Goal: Task Accomplishment & Management: Use online tool/utility

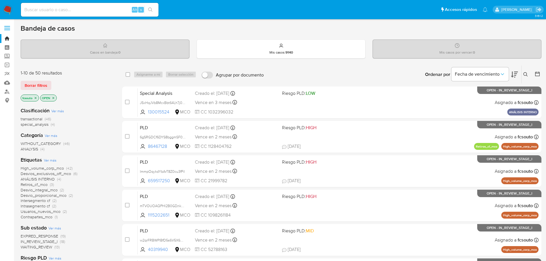
click at [515, 74] on icon at bounding box center [514, 75] width 7 height 6
click at [514, 74] on icon at bounding box center [514, 74] width 7 height 7
click at [517, 78] on icon at bounding box center [514, 74] width 7 height 7
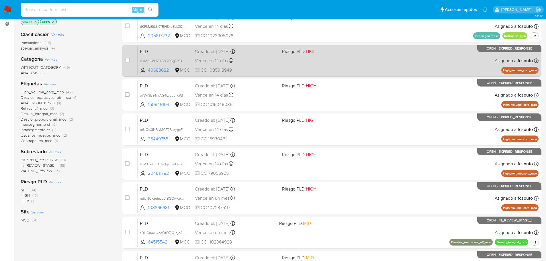
scroll to position [86, 0]
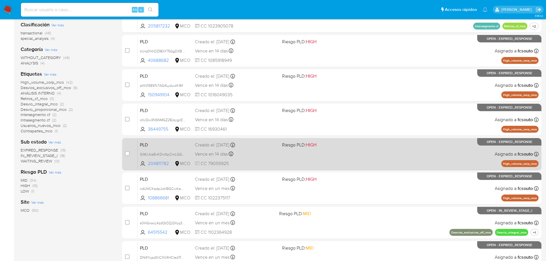
click at [362, 164] on div "PLD GiMJJkaBvKDrcfqcCmLGGrAj 204811782 MCO Riesgo PLD: HIGH Creado el: 12/07/20…" at bounding box center [338, 154] width 401 height 29
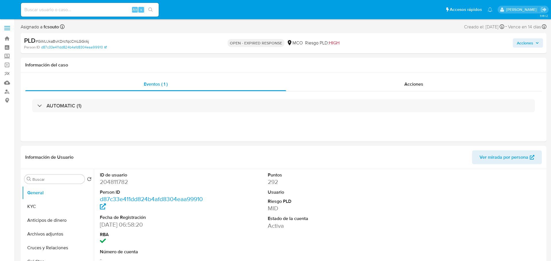
select select "10"
click at [110, 180] on dd "204811782" at bounding box center [152, 182] width 105 height 8
copy dd "204811782"
click at [119, 182] on dd "204811782" at bounding box center [152, 182] width 105 height 8
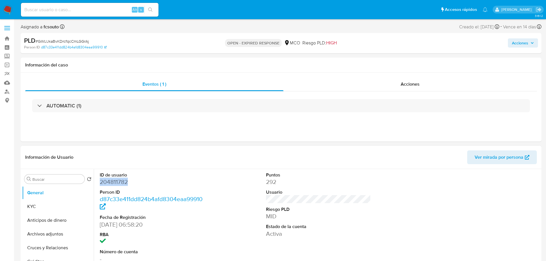
click at [119, 182] on dd "204811782" at bounding box center [152, 182] width 105 height 8
click at [111, 183] on dd "204811782" at bounding box center [152, 182] width 105 height 8
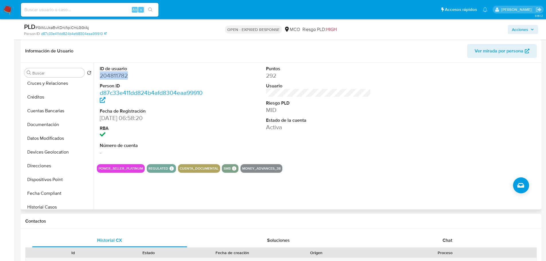
scroll to position [229, 0]
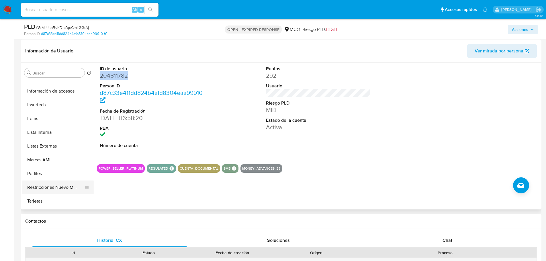
click at [59, 185] on button "Restricciones Nuevo Mundo" at bounding box center [55, 188] width 67 height 14
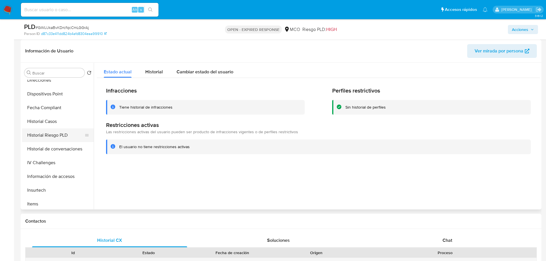
scroll to position [143, 0]
click at [56, 126] on button "Historial Casos" at bounding box center [55, 122] width 67 height 14
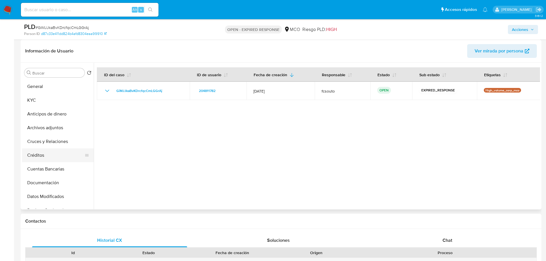
scroll to position [29, 0]
click at [59, 154] on button "Documentación" at bounding box center [55, 154] width 67 height 14
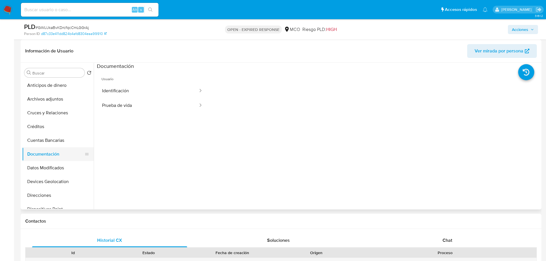
scroll to position [0, 0]
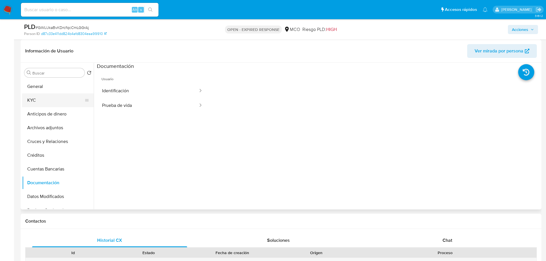
click at [45, 101] on button "KYC" at bounding box center [55, 100] width 67 height 14
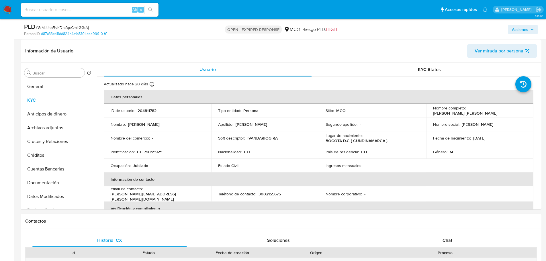
drag, startPoint x: 526, startPoint y: 28, endPoint x: 509, endPoint y: 33, distance: 17.4
click at [525, 28] on span "Acciones" at bounding box center [520, 29] width 16 height 9
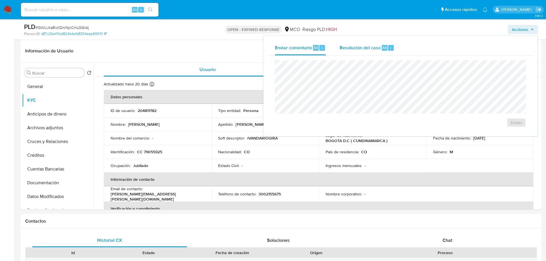
click at [355, 51] on div "Resolución del caso Alt r" at bounding box center [367, 47] width 55 height 15
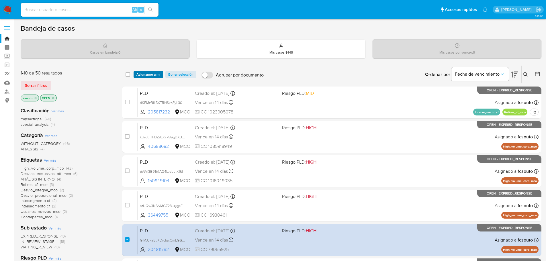
click at [147, 77] on span "Asignarme a mí" at bounding box center [149, 75] width 24 height 6
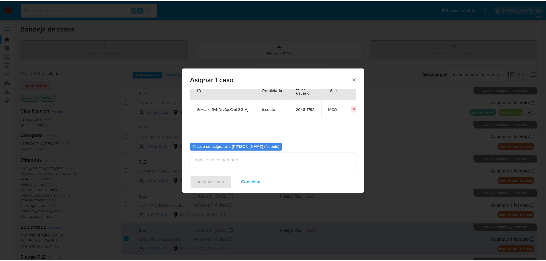
scroll to position [29, 0]
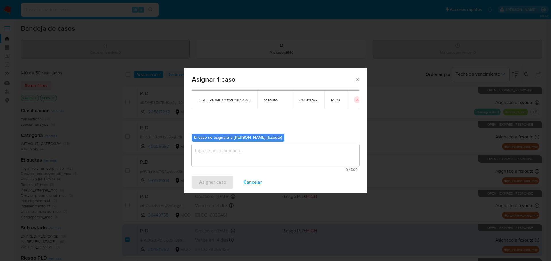
click at [230, 153] on textarea "assign-modal" at bounding box center [275, 155] width 167 height 23
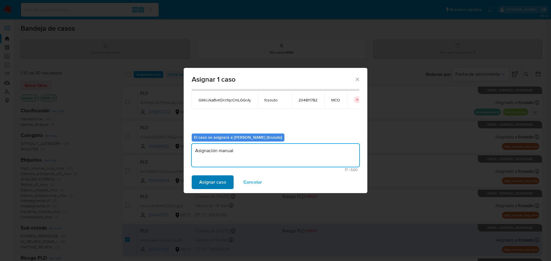
type textarea "Asignación manual"
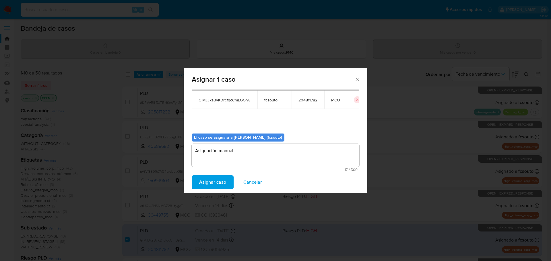
drag, startPoint x: 215, startPoint y: 180, endPoint x: 204, endPoint y: 197, distance: 20.6
click at [215, 180] on span "Asignar caso" at bounding box center [212, 182] width 27 height 13
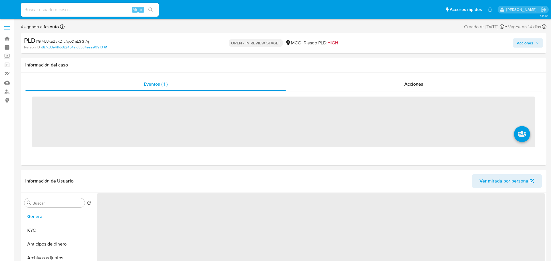
select select "10"
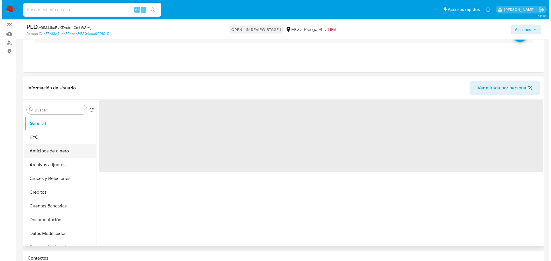
scroll to position [57, 0]
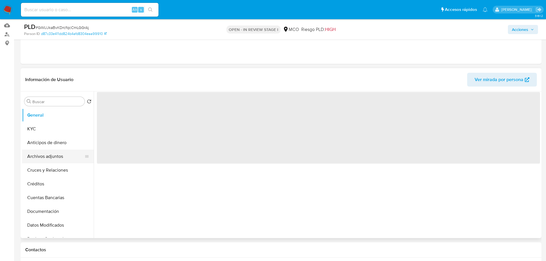
click at [48, 154] on button "Archivos adjuntos" at bounding box center [55, 157] width 67 height 14
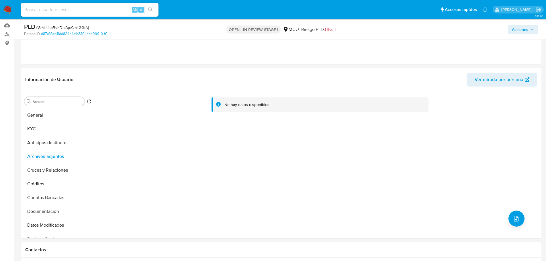
click at [517, 24] on div "Acciones" at bounding box center [454, 29] width 170 height 13
drag, startPoint x: 511, startPoint y: 29, endPoint x: 476, endPoint y: 33, distance: 35.3
click at [511, 29] on button "Acciones" at bounding box center [523, 29] width 30 height 9
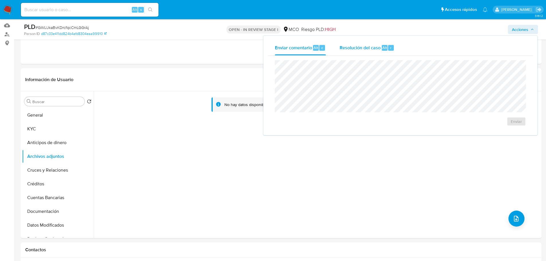
click at [360, 51] on div "Resolución del caso Alt r" at bounding box center [367, 47] width 55 height 15
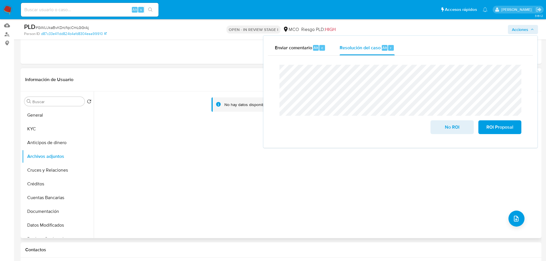
click at [176, 201] on div "No hay datos disponibles" at bounding box center [317, 164] width 447 height 147
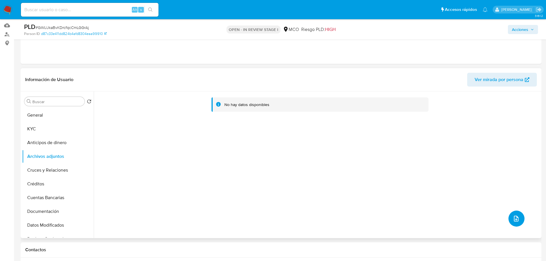
click at [513, 219] on icon "upload-file" at bounding box center [516, 218] width 7 height 7
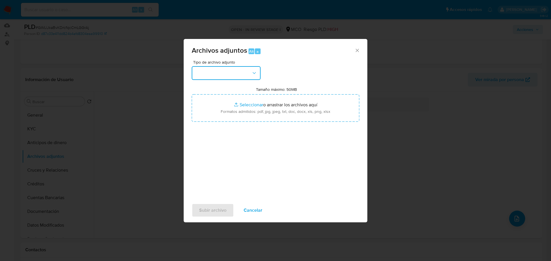
drag, startPoint x: 239, startPoint y: 77, endPoint x: 237, endPoint y: 79, distance: 3.5
click at [239, 77] on button "button" at bounding box center [226, 73] width 69 height 14
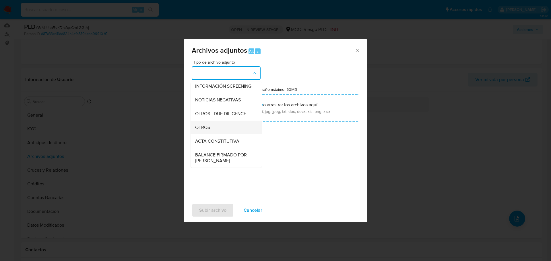
click at [222, 134] on div "OTROS" at bounding box center [224, 128] width 59 height 14
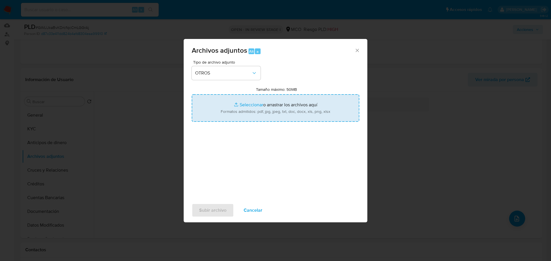
click at [261, 107] on input "Tamaño máximo: 50MB Seleccionar archivos" at bounding box center [275, 108] width 167 height 28
type input "C:\fakepath\204811782 - 26_9_2025.pdf"
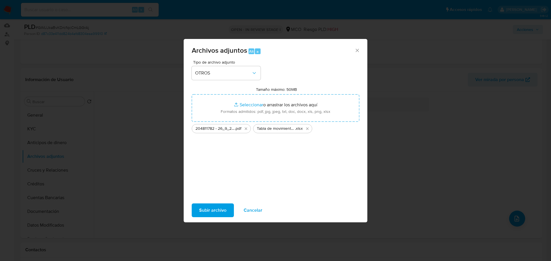
click at [208, 213] on span "Subir archivo" at bounding box center [212, 210] width 27 height 13
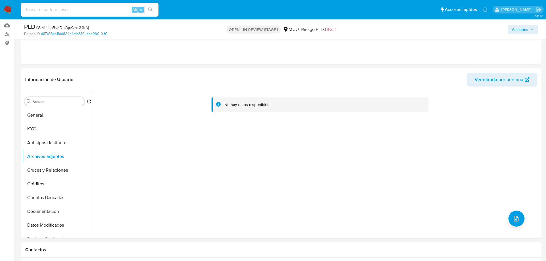
click at [523, 27] on span "Acciones" at bounding box center [520, 29] width 16 height 9
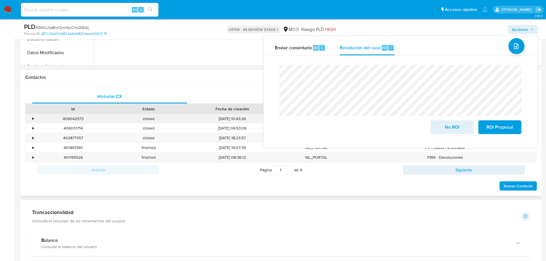
scroll to position [143, 0]
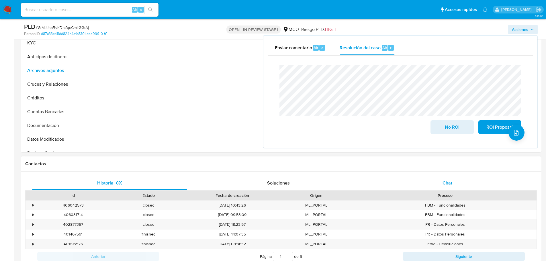
click at [454, 183] on div "Chat" at bounding box center [447, 183] width 155 height 14
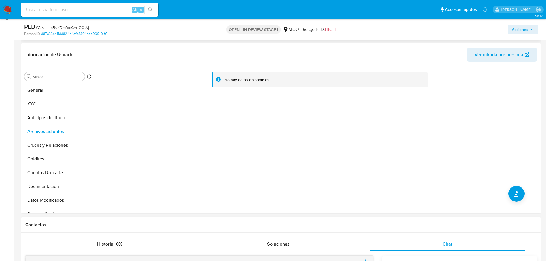
scroll to position [29, 0]
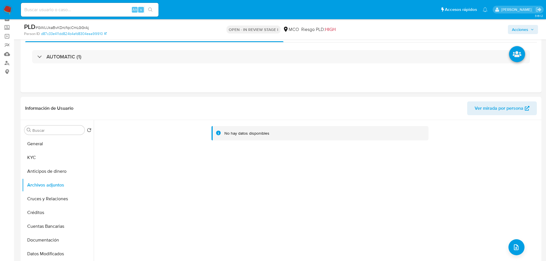
click at [531, 32] on span "Acciones" at bounding box center [523, 30] width 22 height 8
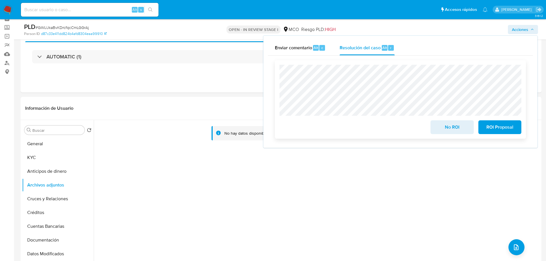
click at [492, 129] on span "ROI Proposal" at bounding box center [500, 127] width 28 height 13
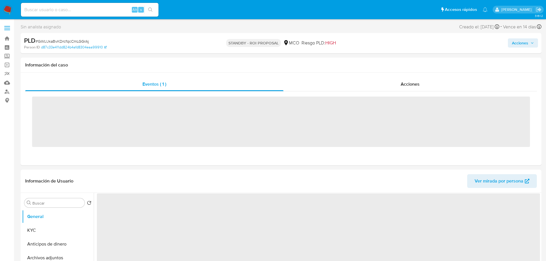
select select "10"
